Goal: Communication & Community: Share content

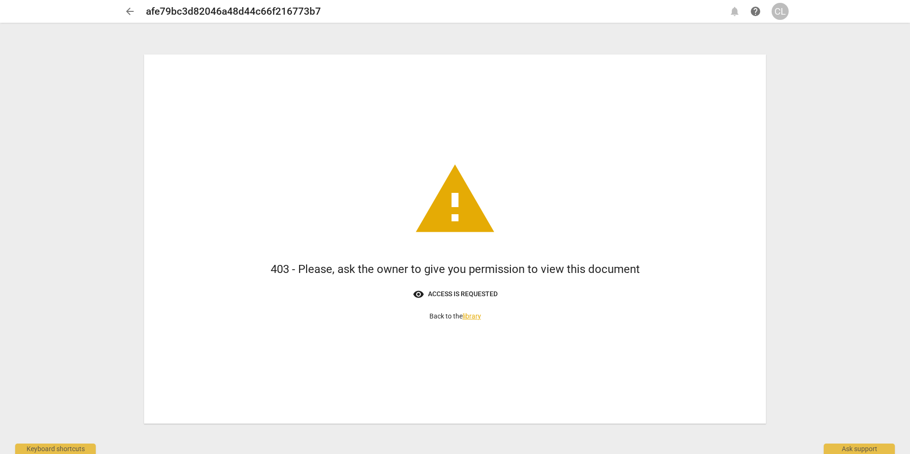
click at [131, 13] on span "arrow_back" at bounding box center [129, 11] width 11 height 11
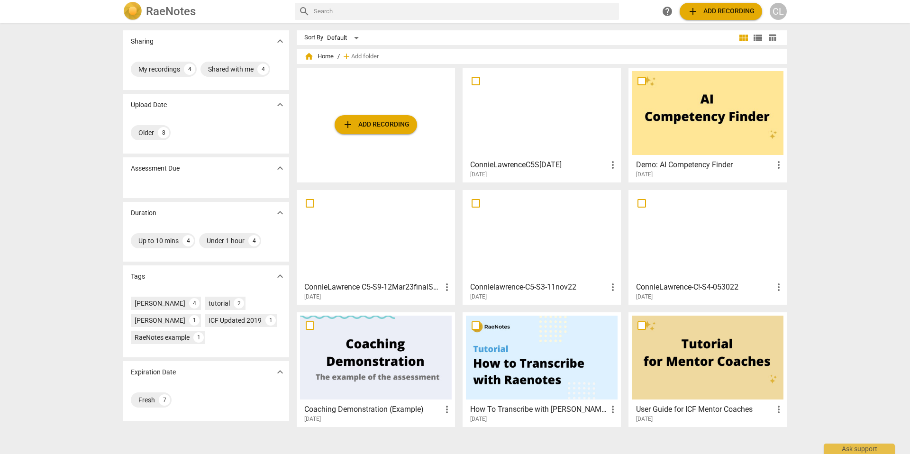
click at [523, 111] on div at bounding box center [542, 113] width 152 height 84
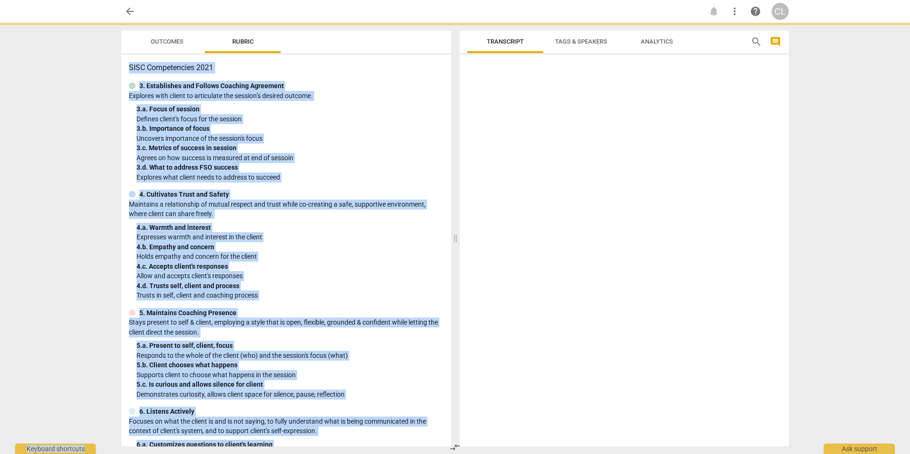
click at [523, 111] on div at bounding box center [624, 252] width 329 height 388
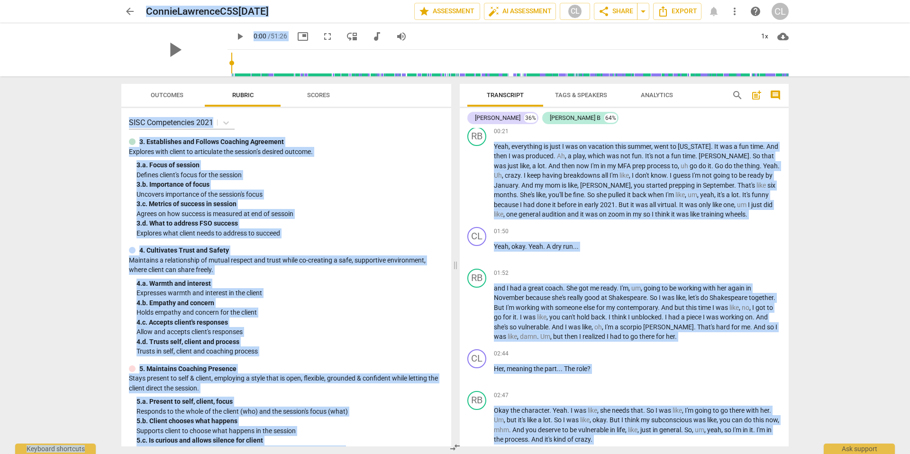
scroll to position [254, 0]
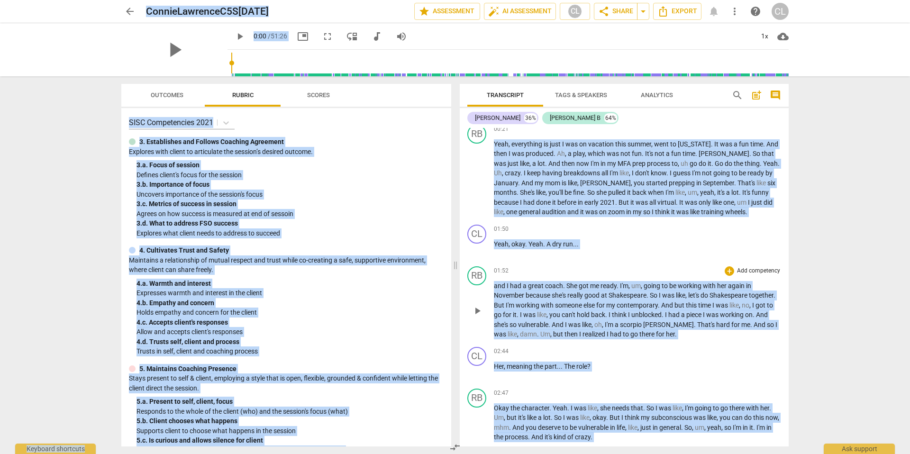
click at [597, 263] on div "RB play_arrow pause 01:52 + Add competency keyboard_arrow_right and I had a gre…" at bounding box center [624, 303] width 329 height 81
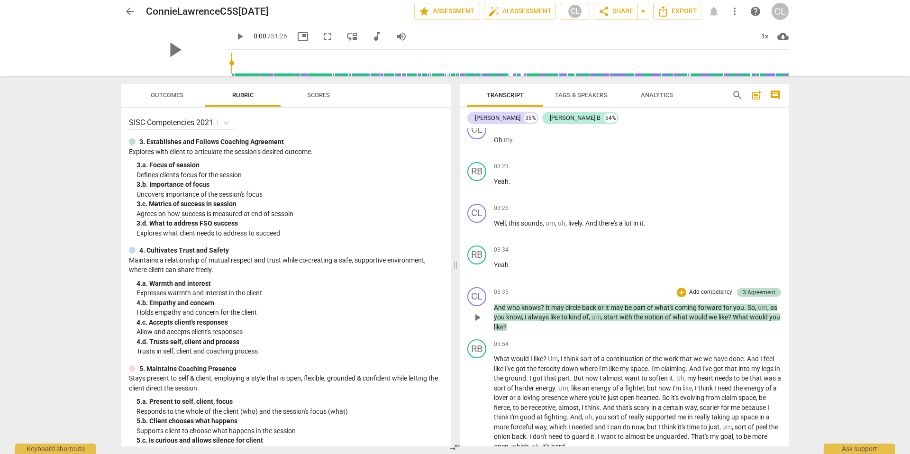
scroll to position [483, 0]
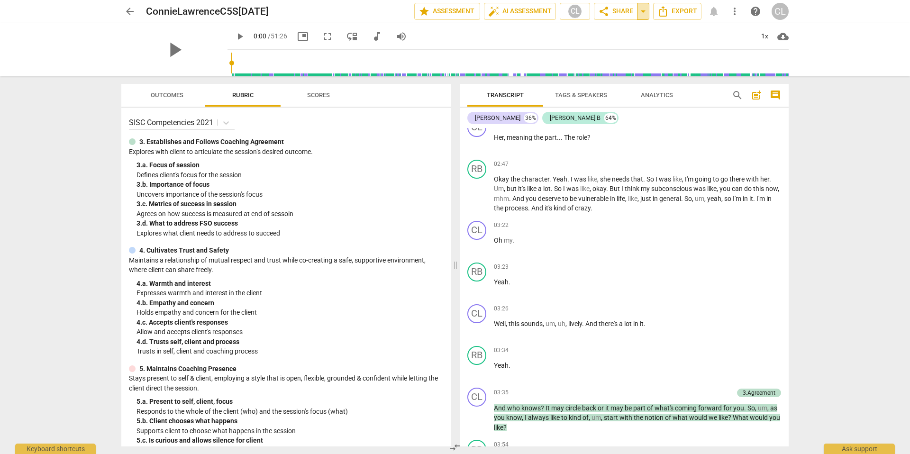
click at [644, 13] on span "arrow_drop_down" at bounding box center [643, 11] width 11 height 11
click at [619, 12] on span "share Share" at bounding box center [615, 11] width 35 height 11
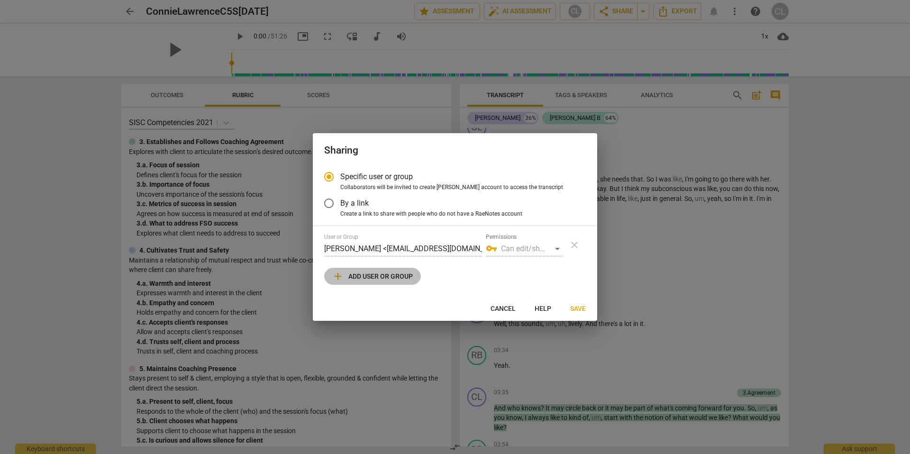
click at [384, 279] on span "add Add user or group" at bounding box center [372, 276] width 81 height 11
radio input "false"
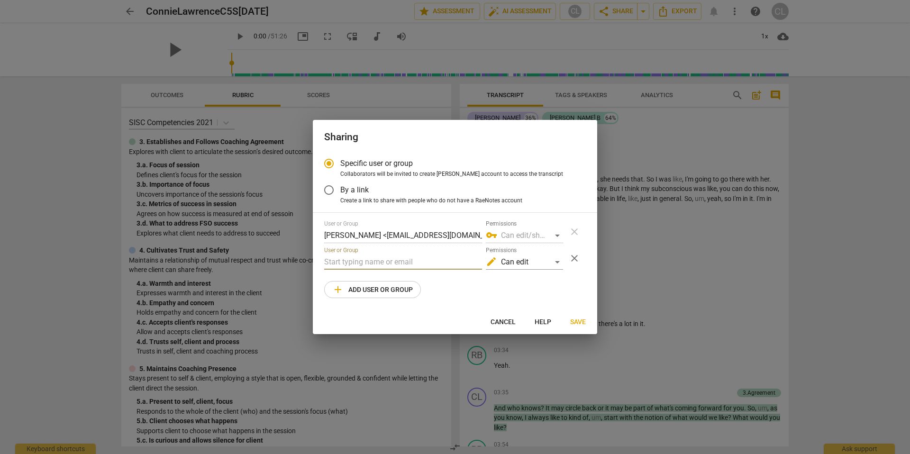
click at [359, 261] on input "text" at bounding box center [403, 262] width 158 height 15
type input "[PERSON_NAME][EMAIL_ADDRESS][DOMAIN_NAME]"
click at [556, 262] on div "edit Can edit" at bounding box center [524, 262] width 77 height 15
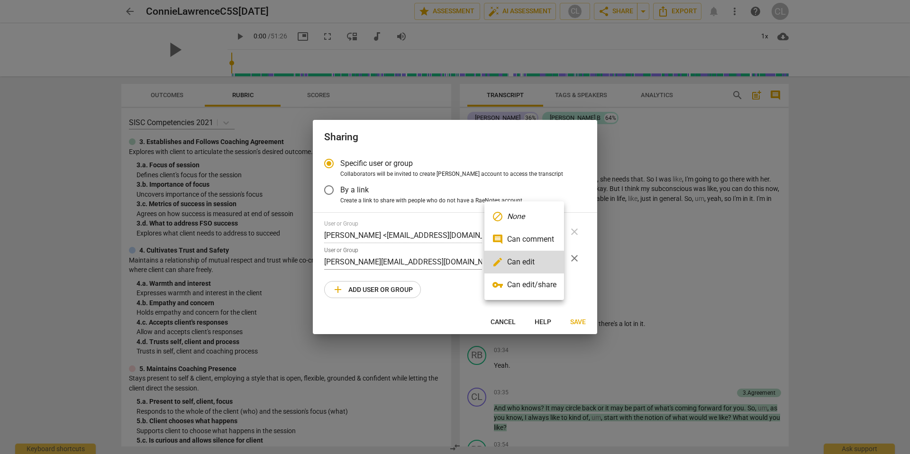
click at [520, 216] on em "None" at bounding box center [516, 216] width 18 height 11
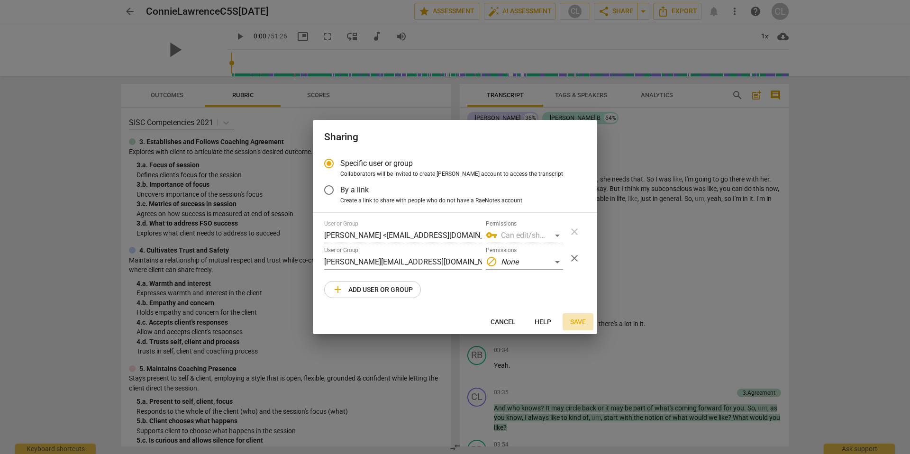
click at [579, 323] on span "Save" at bounding box center [578, 322] width 16 height 9
radio input "false"
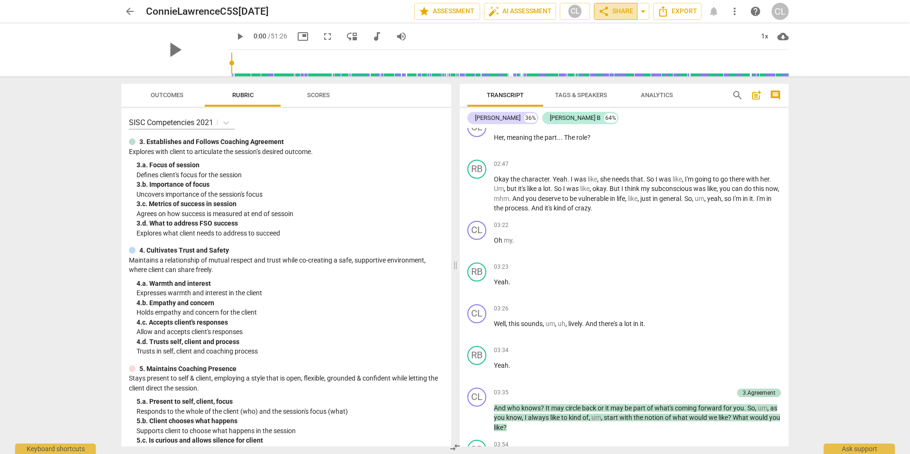
click at [619, 9] on span "share Share" at bounding box center [615, 11] width 35 height 11
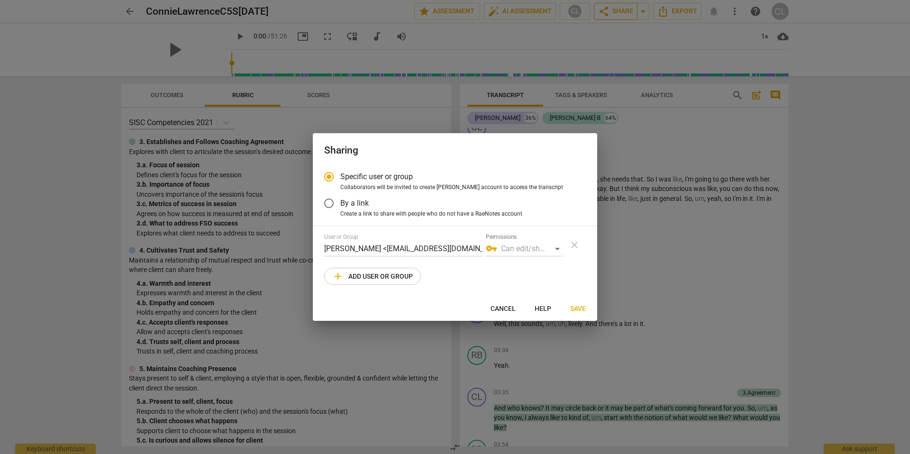
click at [619, 9] on div at bounding box center [455, 227] width 910 height 454
radio input "false"
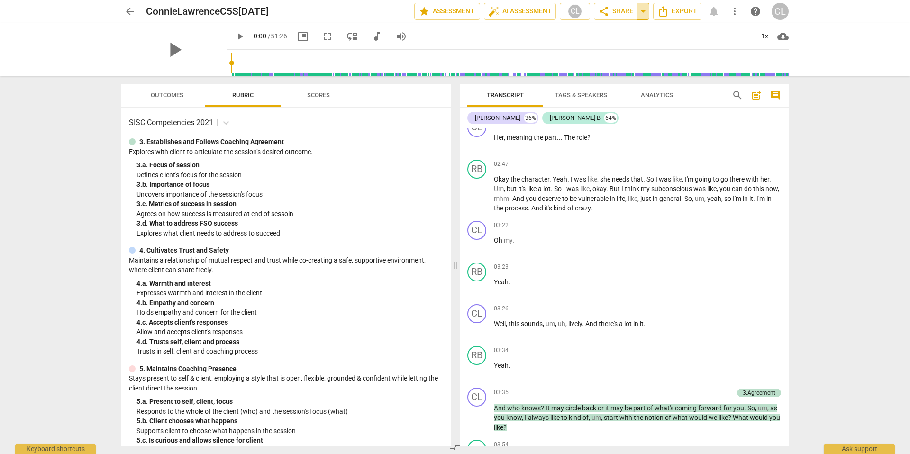
click at [645, 11] on span "arrow_drop_down" at bounding box center [643, 11] width 11 height 11
click at [620, 14] on span "share Share" at bounding box center [615, 11] width 35 height 11
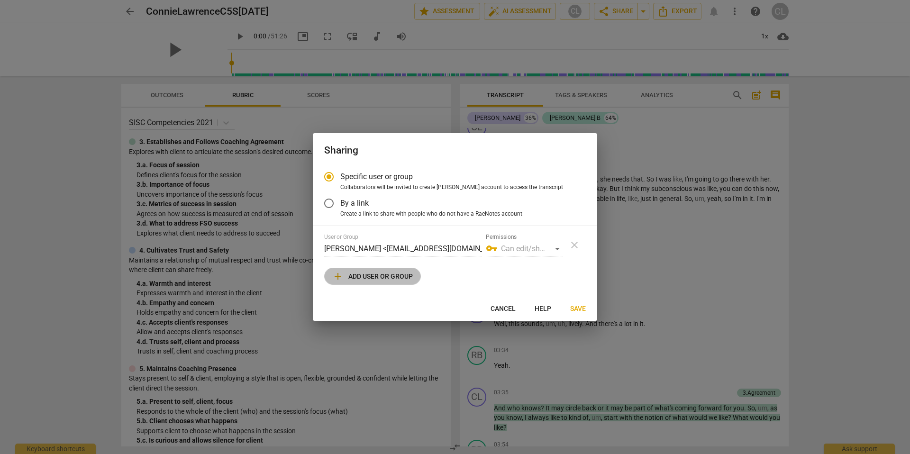
click at [403, 273] on span "add Add user or group" at bounding box center [372, 276] width 81 height 11
radio input "false"
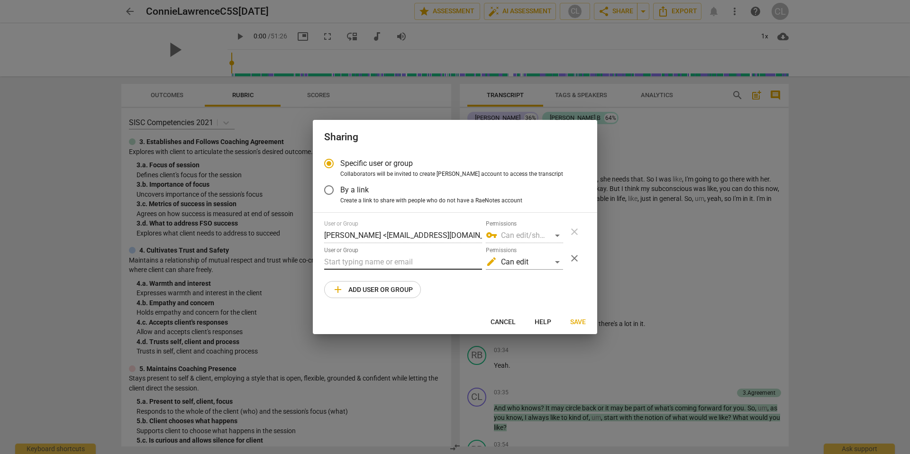
click at [383, 262] on input "text" at bounding box center [403, 262] width 158 height 15
type input "[PERSON_NAME][EMAIL_ADDRESS][DOMAIN_NAME]"
click at [559, 263] on div "edit Can edit" at bounding box center [524, 262] width 77 height 15
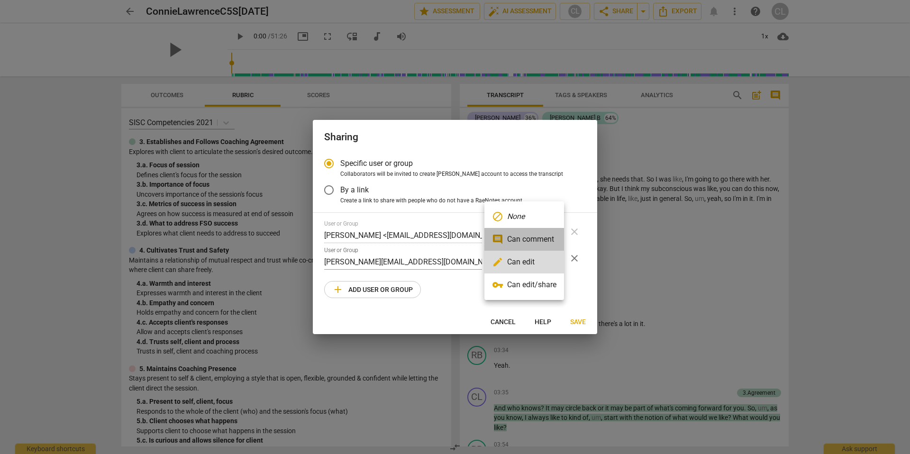
click at [543, 239] on li "comment Can comment" at bounding box center [524, 239] width 80 height 23
radio input "false"
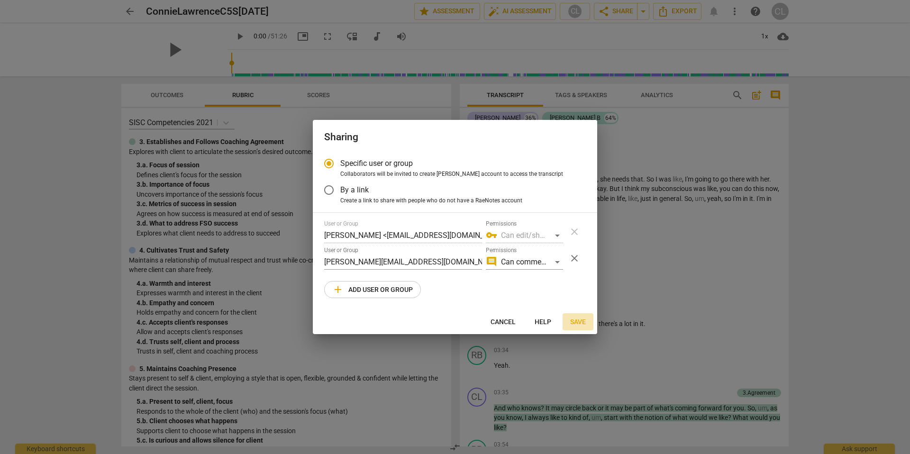
click at [579, 321] on span "Save" at bounding box center [578, 322] width 16 height 9
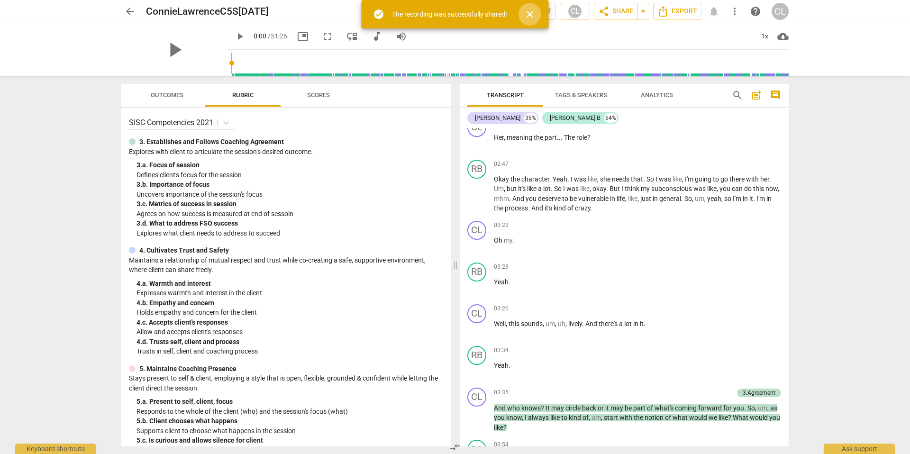
click at [529, 12] on span "close" at bounding box center [529, 14] width 11 height 11
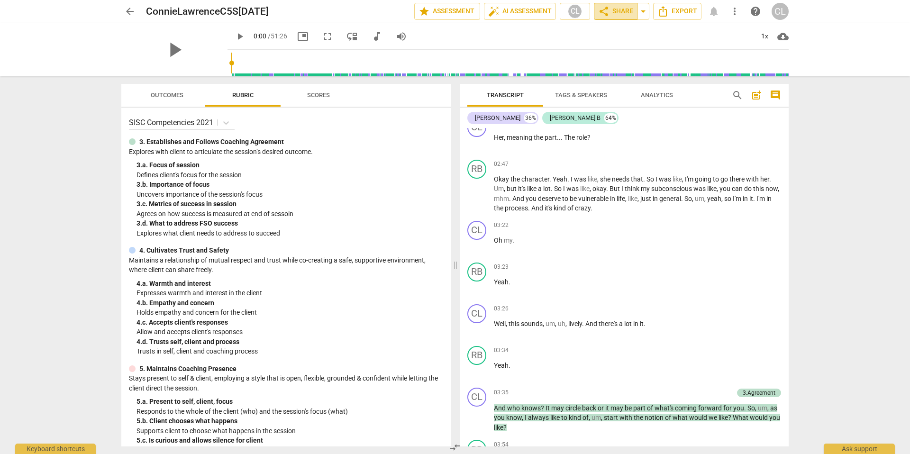
click at [623, 12] on span "share Share" at bounding box center [615, 11] width 35 height 11
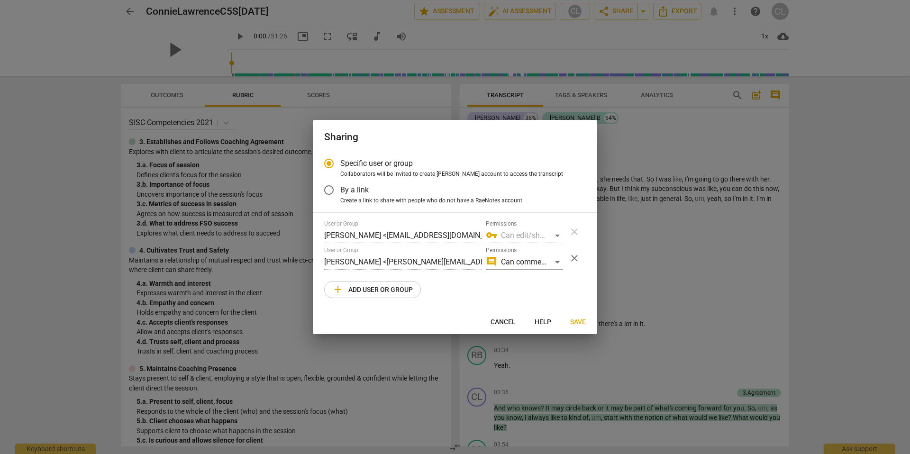
click at [577, 322] on span "Save" at bounding box center [578, 322] width 16 height 9
radio input "false"
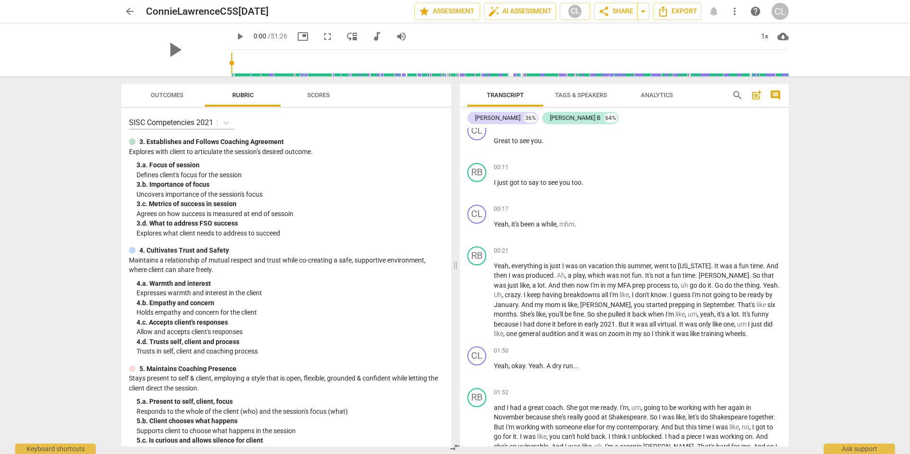
scroll to position [97, 0]
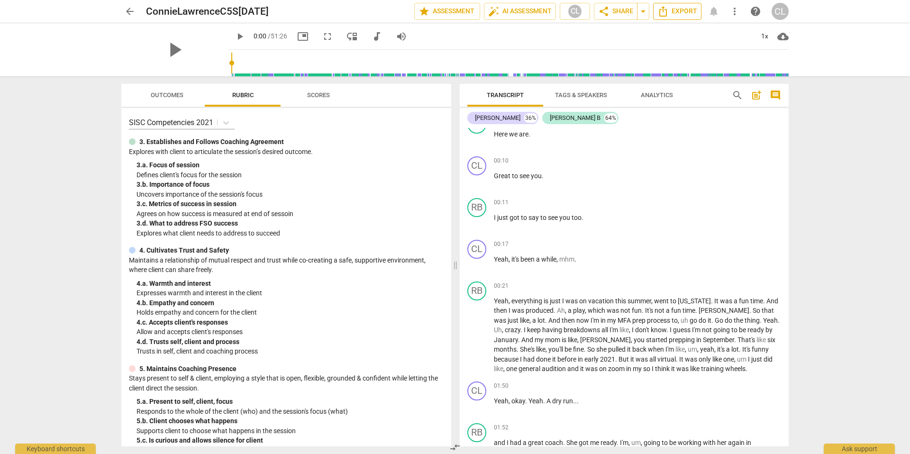
click at [679, 12] on span "Export" at bounding box center [677, 11] width 40 height 11
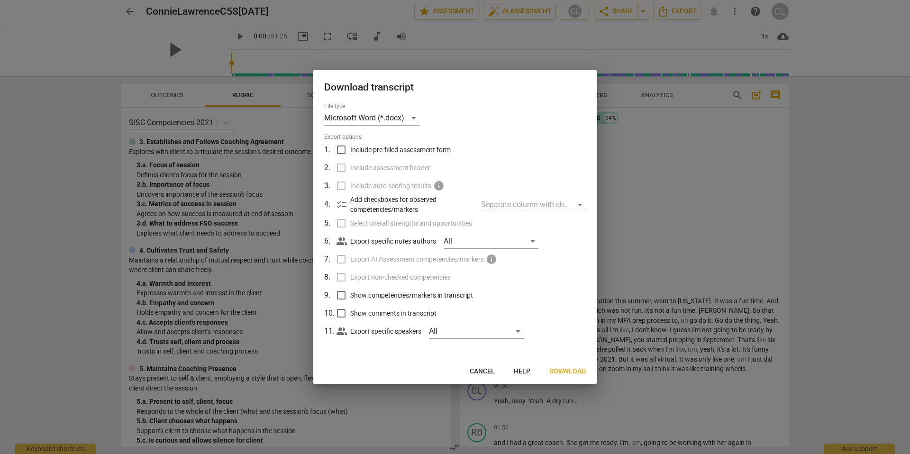
click at [680, 177] on div at bounding box center [455, 227] width 910 height 454
